Goal: Task Accomplishment & Management: Manage account settings

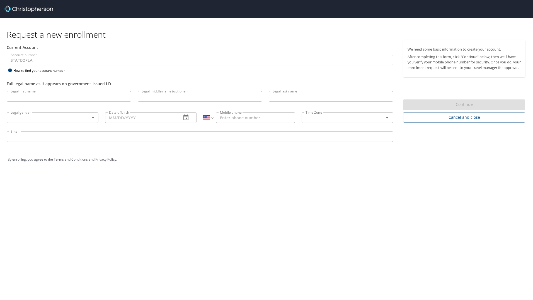
select select "US"
click at [87, 99] on input "Legal first name" at bounding box center [69, 96] width 124 height 11
type input "[PERSON_NAME]"
type input "justinhoggard@ladelta.edu"
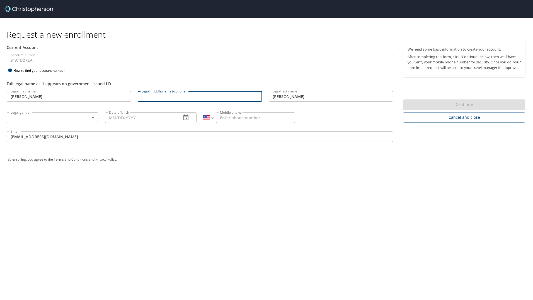
click at [159, 94] on input "Legal middle name (optional)" at bounding box center [200, 96] width 124 height 11
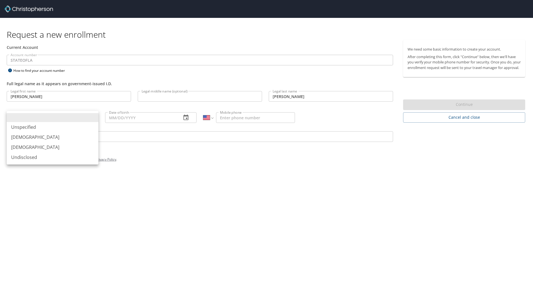
click at [93, 121] on body "Request a new enrollment Current Account Account number STATEOFLA Account numbe…" at bounding box center [266, 150] width 533 height 300
click at [73, 135] on li "[DEMOGRAPHIC_DATA]" at bounding box center [53, 137] width 92 height 10
type input "[DEMOGRAPHIC_DATA]"
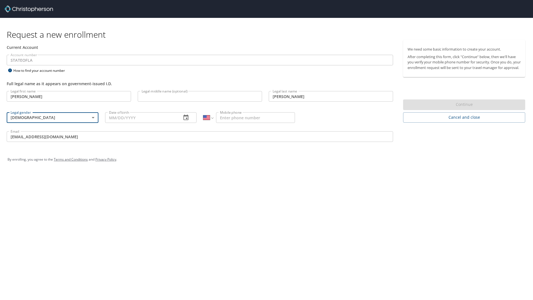
click at [185, 118] on icon "button" at bounding box center [186, 117] width 7 height 7
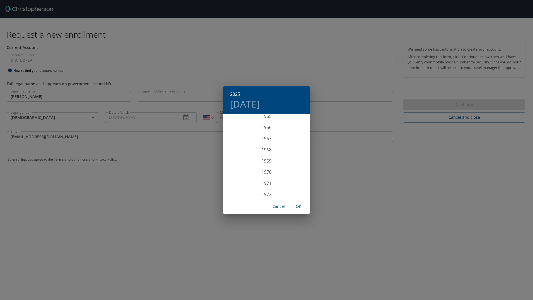
scroll to position [731, 0]
click at [264, 170] on div "1969" at bounding box center [266, 170] width 86 height 11
click at [298, 205] on span "OK" at bounding box center [298, 206] width 13 height 7
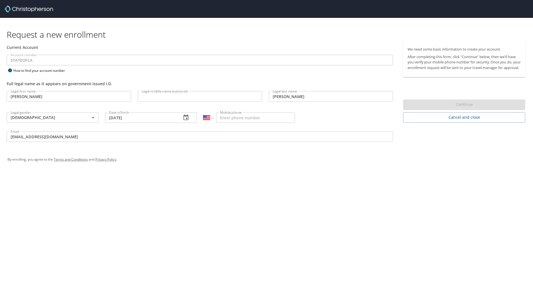
click at [185, 120] on icon "button" at bounding box center [186, 117] width 5 height 6
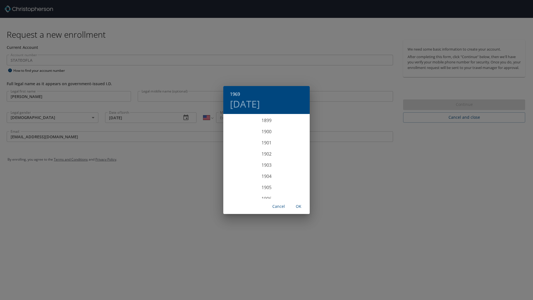
scroll to position [747, 0]
click at [120, 116] on div "1969 Mon, Sep 8 1899 1900 1901 1902 1903 1904 1905 1906 1907 1908 1909 1910 191…" at bounding box center [266, 150] width 533 height 300
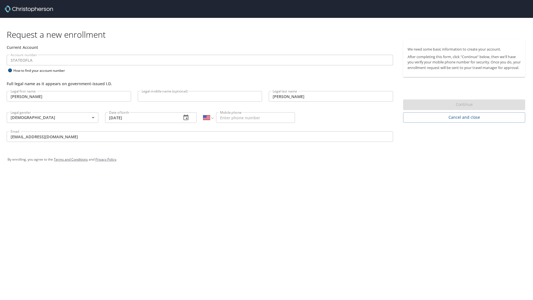
click at [119, 116] on input "09/08/1969" at bounding box center [141, 117] width 72 height 11
type input "09/05/1969"
click at [231, 119] on input "Mobile phone" at bounding box center [255, 117] width 79 height 11
type input "[PHONE_NUMBER]"
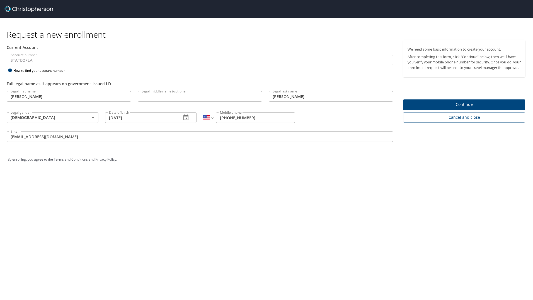
click at [458, 108] on span "Continue" at bounding box center [464, 104] width 113 height 7
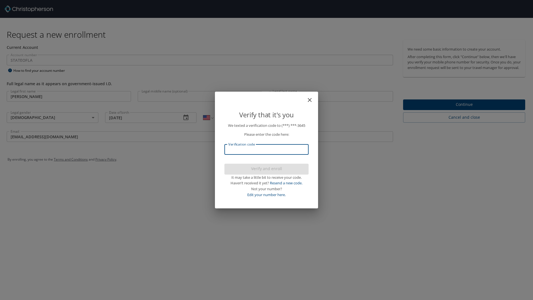
click at [285, 146] on input "Verification code" at bounding box center [267, 149] width 84 height 11
type input "417629"
click at [418, 110] on div "Verify that it's you We texted a verification code to (***) ***- 3645 Please en…" at bounding box center [266, 150] width 533 height 300
click at [468, 111] on div "Verify that it's you We texted a verification code to (***) ***- 3645 Please en…" at bounding box center [266, 150] width 533 height 300
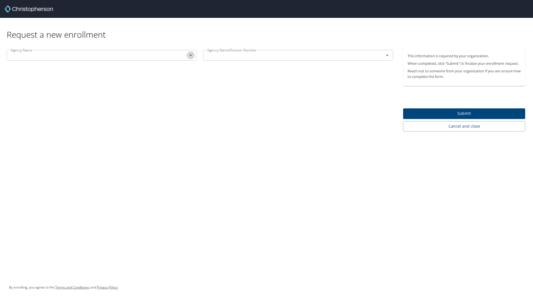
click at [190, 54] on icon "Open" at bounding box center [190, 55] width 7 height 7
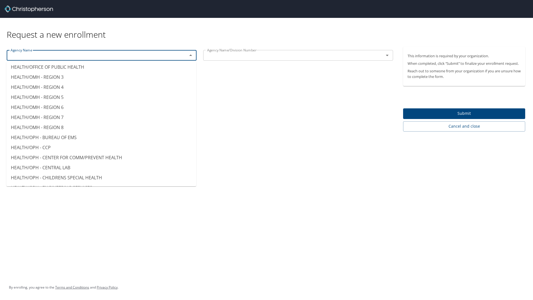
scroll to position [1897, 0]
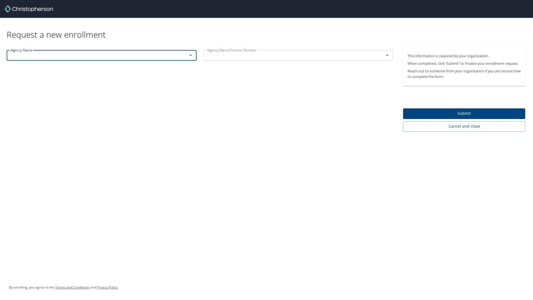
click at [101, 52] on input "text" at bounding box center [93, 55] width 170 height 7
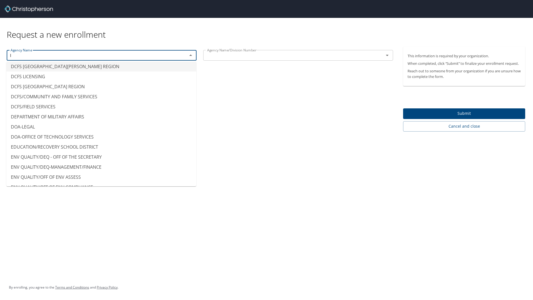
scroll to position [575, 0]
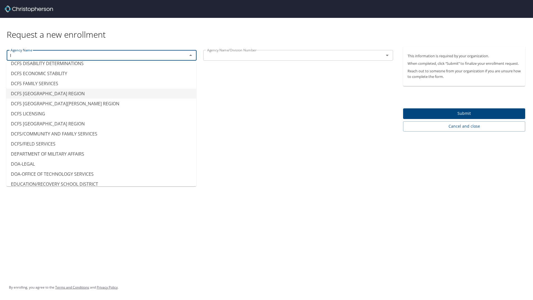
click at [375, 57] on div "Agency Name/Division Number" at bounding box center [298, 55] width 190 height 11
type input "DCFS LAFAYETTE REGION"
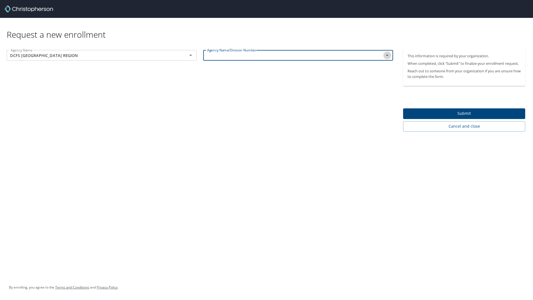
click at [388, 55] on icon "Open" at bounding box center [387, 55] width 7 height 7
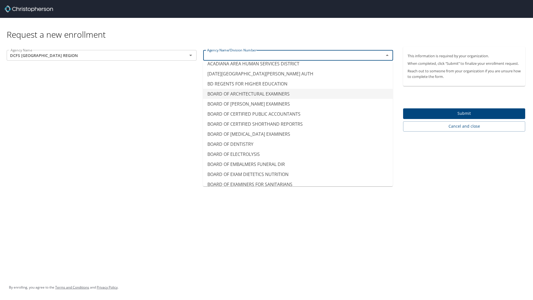
scroll to position [0, 0]
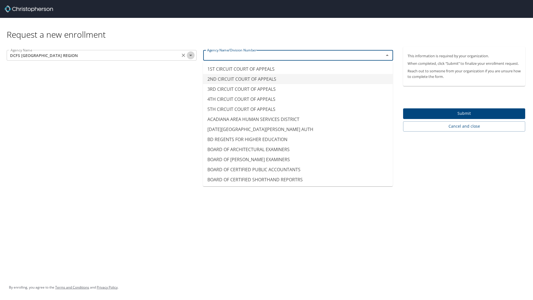
click at [192, 55] on icon "Open" at bounding box center [190, 55] width 7 height 7
type input "2ND CIRCUIT COURT OF APPEALS"
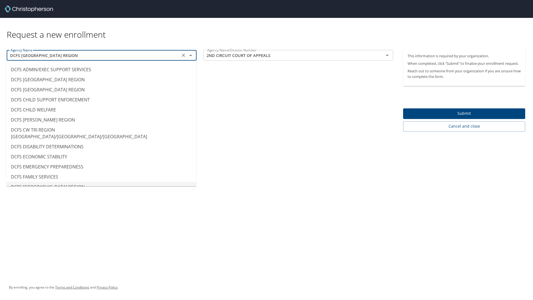
click at [184, 56] on icon "Clear" at bounding box center [184, 55] width 6 height 6
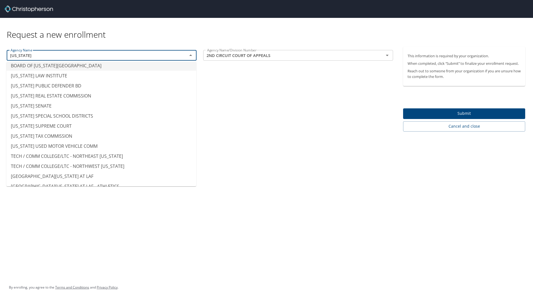
scroll to position [1, 0]
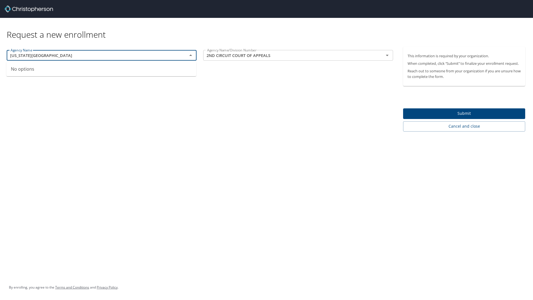
type input "Louisiana delta community college"
click at [388, 55] on icon "Open" at bounding box center [387, 55] width 3 height 1
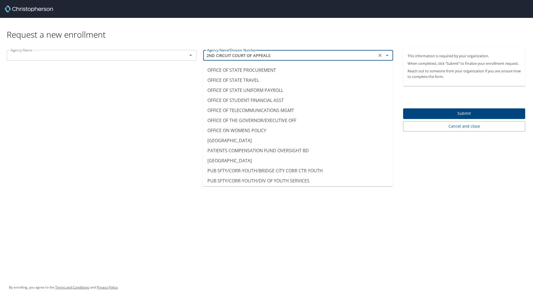
scroll to position [3524, 0]
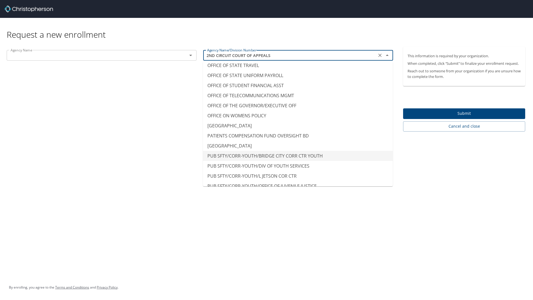
type input "PUB SFTY/CORR-YOUTH/BRIDGE CITY CORR CTR YOUTH"
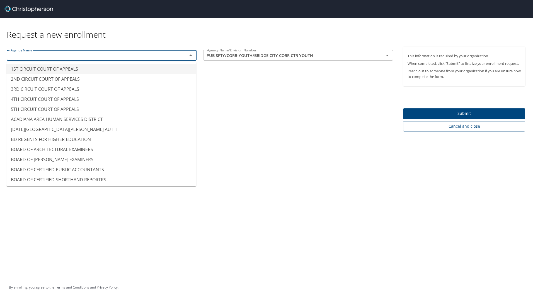
click at [42, 56] on input "text" at bounding box center [93, 55] width 170 height 7
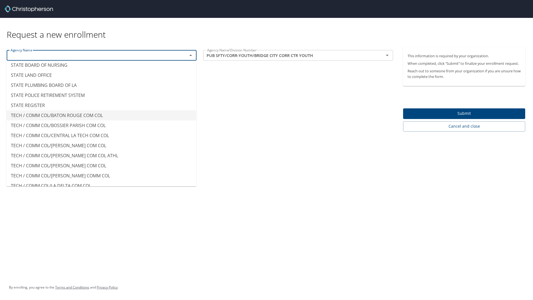
scroll to position [4421, 0]
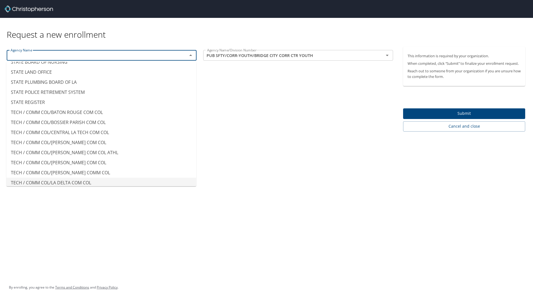
click at [67, 177] on li "TECH / COMM COL/LA DELTA COM COL" at bounding box center [101, 182] width 190 height 10
type input "TECH / COMM COL/LA DELTA COM COL"
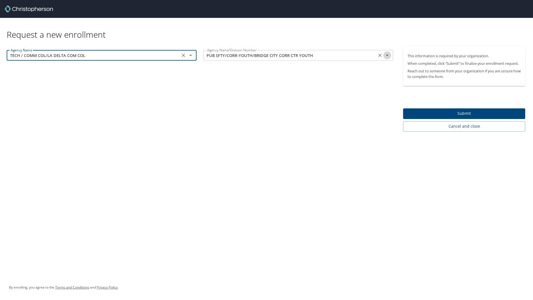
click at [387, 56] on icon "Open" at bounding box center [387, 55] width 7 height 7
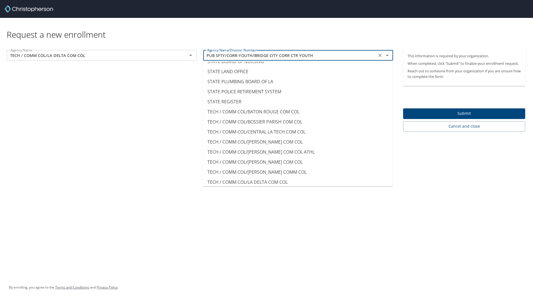
scroll to position [4464, 0]
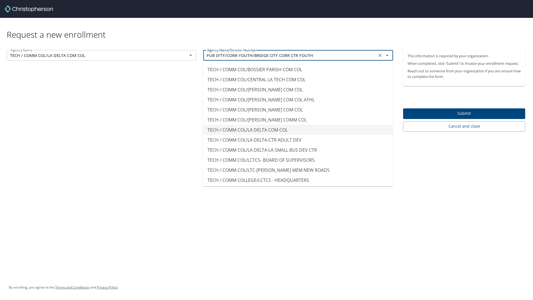
click at [243, 125] on li "TECH / COMM COL/LA DELTA COM COL" at bounding box center [298, 130] width 190 height 10
type input "TECH / COMM COL/LA DELTA COM COL"
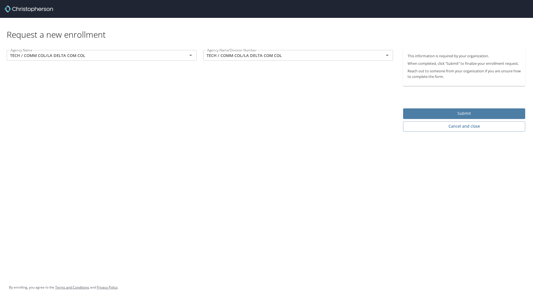
click at [431, 113] on span "Submit" at bounding box center [464, 113] width 113 height 7
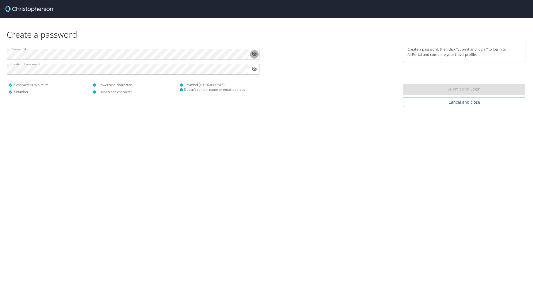
click at [254, 55] on icon "toggle password visibility" at bounding box center [254, 54] width 5 height 4
click at [253, 68] on icon "toggle password visibility" at bounding box center [254, 68] width 5 height 3
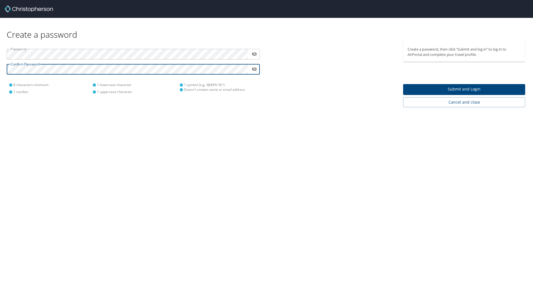
click at [253, 71] on icon "toggle password visibility" at bounding box center [254, 68] width 5 height 5
click at [459, 90] on span "Submit and Login" at bounding box center [464, 89] width 113 height 7
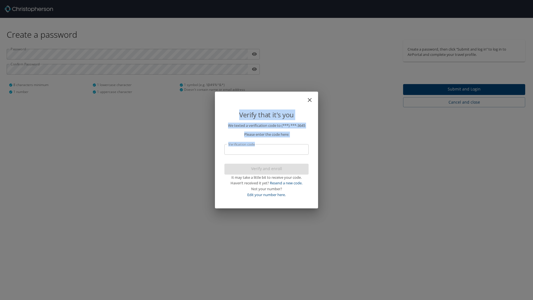
drag, startPoint x: 135, startPoint y: 54, endPoint x: 275, endPoint y: 166, distance: 179.4
click at [248, 150] on div "Verify that it's you We texted a verification code to (***) ***- 3645 Please en…" at bounding box center [266, 150] width 533 height 300
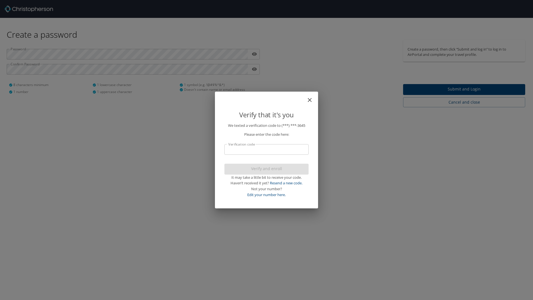
click at [277, 153] on input "Verification code" at bounding box center [267, 149] width 84 height 11
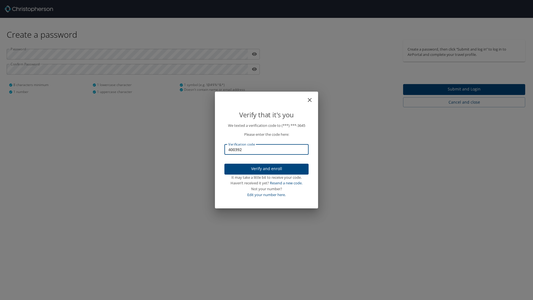
type input "400392"
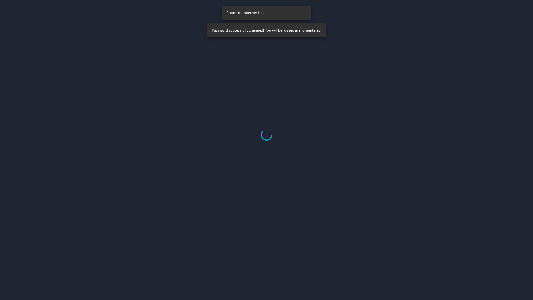
select select "US"
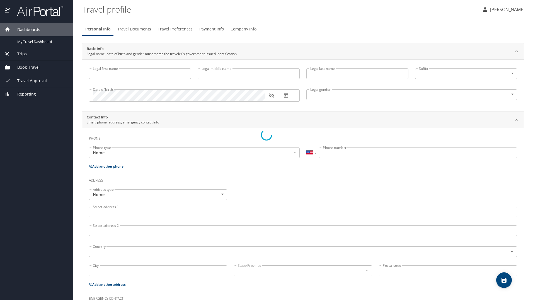
type input "[PERSON_NAME]"
type input "[DEMOGRAPHIC_DATA]"
select select "US"
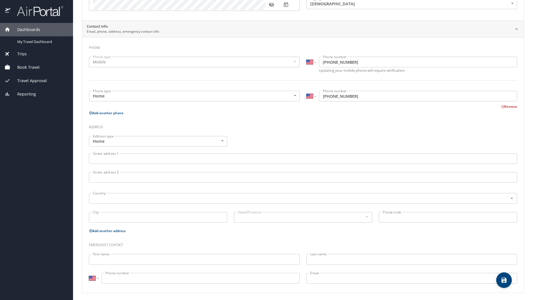
scroll to position [93, 0]
click at [192, 154] on input "Street address 1" at bounding box center [303, 156] width 428 height 11
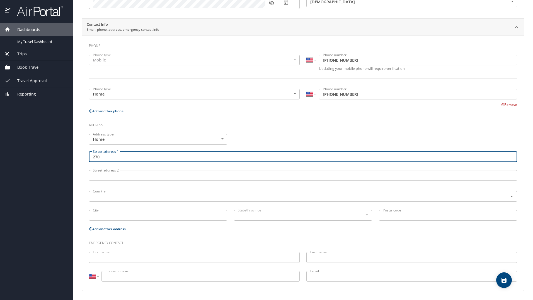
type input "270"
click at [221, 140] on body "Dashboards My Travel Dashboard Trips Current / Future Trips Past Trips Trips Mi…" at bounding box center [266, 150] width 533 height 300
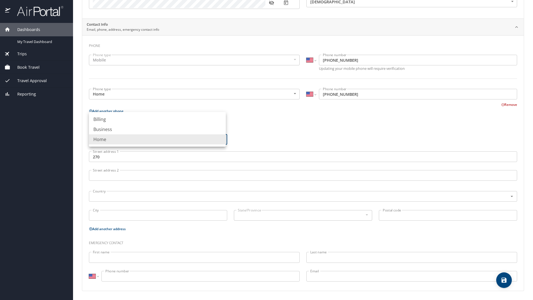
click at [211, 127] on li "Business" at bounding box center [157, 129] width 137 height 10
type input "Business"
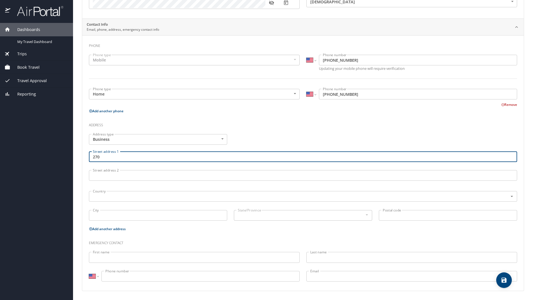
drag, startPoint x: 100, startPoint y: 155, endPoint x: 60, endPoint y: 149, distance: 41.1
click at [60, 149] on div "Dashboards My Travel Dashboard Trips Current / Future Trips Past Trips Trips Mi…" at bounding box center [266, 150] width 533 height 300
type input "[STREET_ADDRESS]"
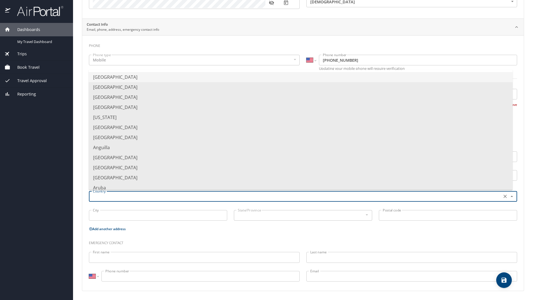
click at [113, 193] on input "text" at bounding box center [295, 195] width 409 height 7
click at [116, 78] on li "[GEOGRAPHIC_DATA]" at bounding box center [301, 77] width 424 height 10
type input "[GEOGRAPHIC_DATA]"
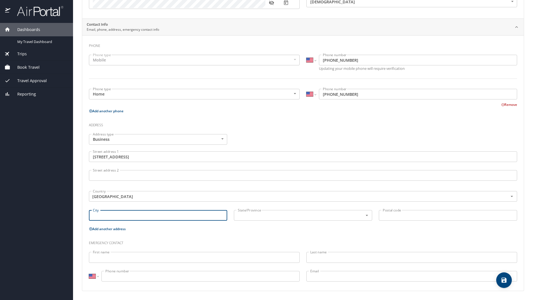
click at [187, 215] on input "City" at bounding box center [158, 215] width 138 height 11
type input "Monroe"
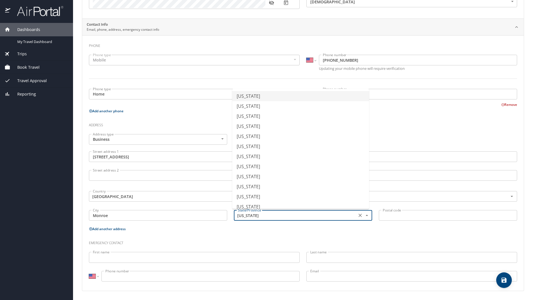
click at [320, 216] on input "Alabama" at bounding box center [295, 214] width 119 height 7
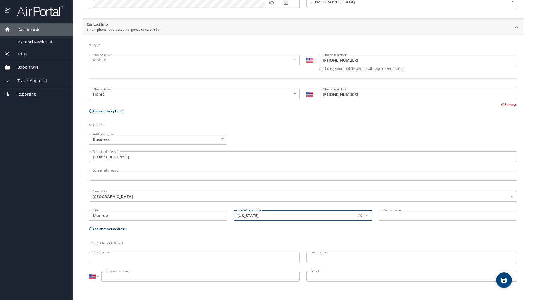
type input "[US_STATE]"
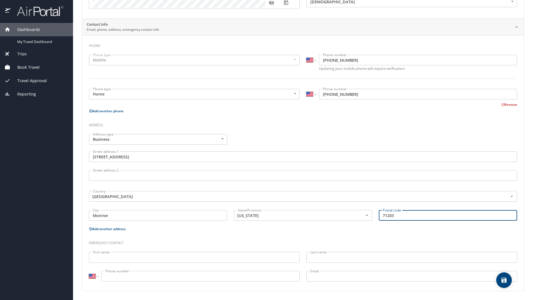
type input "71203"
click at [142, 259] on input "First name" at bounding box center [194, 257] width 211 height 11
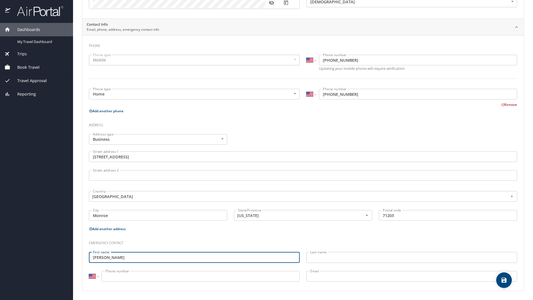
type input "[PERSON_NAME]"
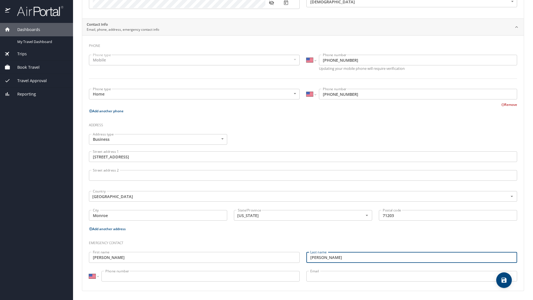
type input "[PERSON_NAME]"
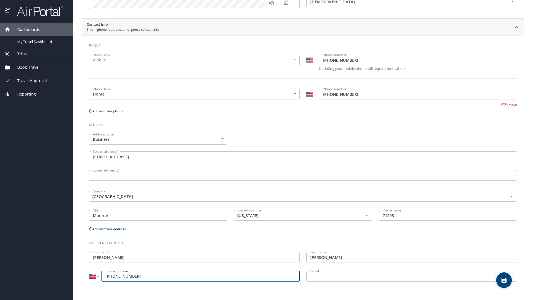
type input "[PHONE_NUMBER]"
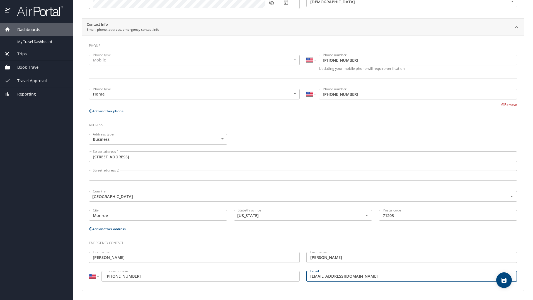
type input "[EMAIL_ADDRESS][DOMAIN_NAME]"
click at [503, 280] on icon "save" at bounding box center [504, 279] width 5 height 5
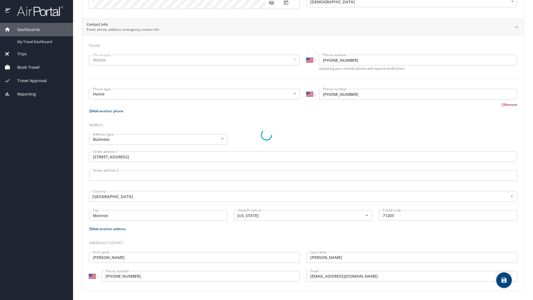
select select "US"
click at [21, 55] on span "Trips" at bounding box center [18, 54] width 16 height 6
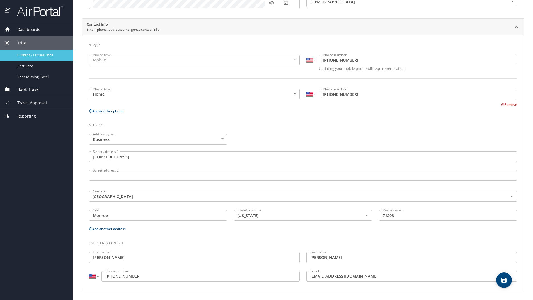
click at [33, 57] on span "Current / Future Trips" at bounding box center [41, 54] width 49 height 5
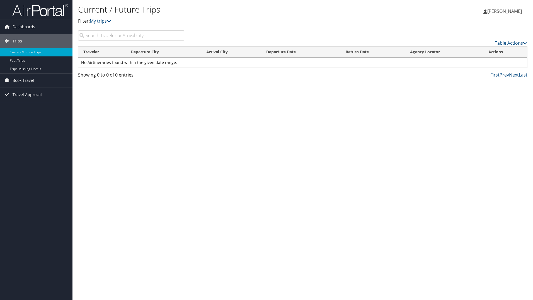
click at [511, 12] on span "[PERSON_NAME]" at bounding box center [505, 11] width 35 height 6
click at [478, 32] on link "My Settings" at bounding box center [491, 30] width 62 height 9
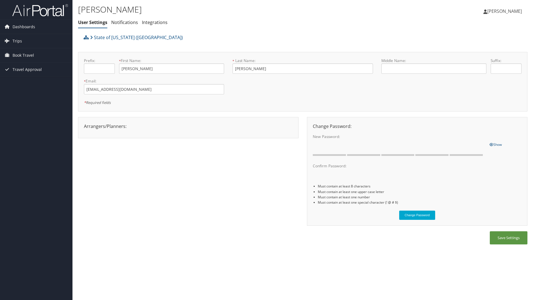
click at [504, 11] on span "[PERSON_NAME]" at bounding box center [505, 11] width 35 height 6
click at [478, 49] on link "View Travel Profile" at bounding box center [491, 49] width 62 height 9
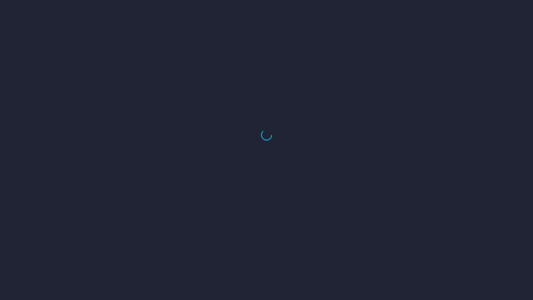
select select "US"
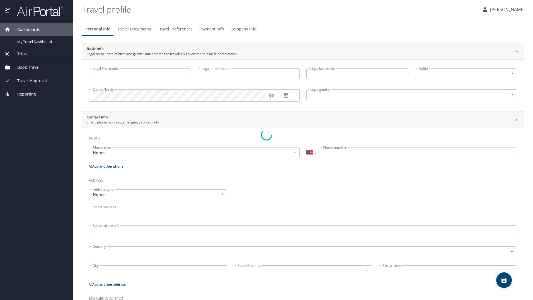
select select "US"
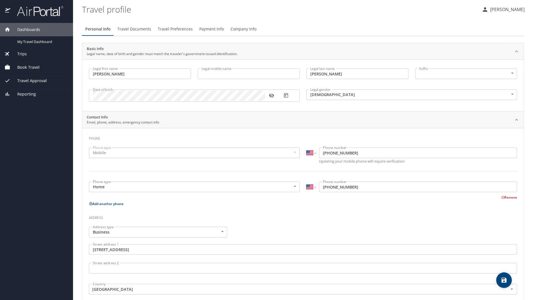
type input "[PERSON_NAME]"
type input "[DEMOGRAPHIC_DATA]"
type input "[PERSON_NAME]"
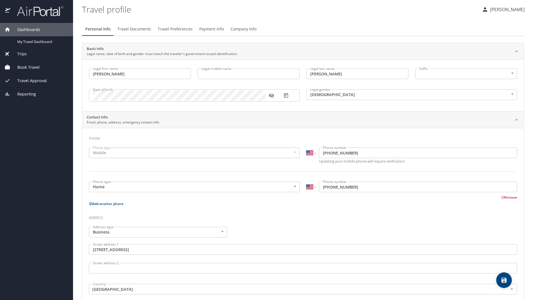
type input "[PHONE_NUMBER]"
type input "[EMAIL_ADDRESS][DOMAIN_NAME]"
click at [514, 11] on p "[PERSON_NAME]" at bounding box center [507, 9] width 36 height 7
click at [171, 30] on div at bounding box center [266, 150] width 533 height 300
click at [171, 29] on span "Travel Preferences" at bounding box center [175, 29] width 35 height 7
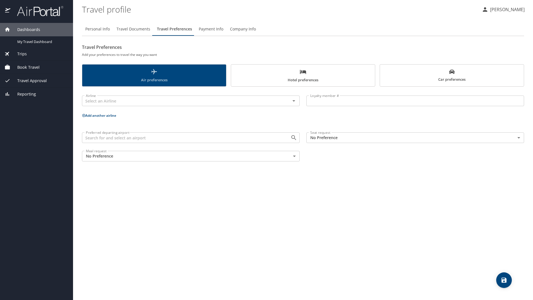
click at [143, 73] on span "Air preferences" at bounding box center [154, 75] width 137 height 15
